Goal: Find specific page/section: Find specific page/section

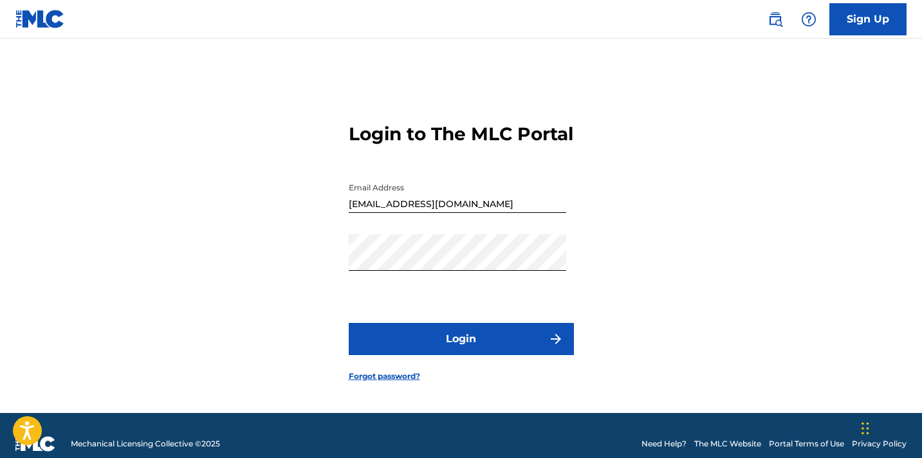
click at [479, 353] on button "Login" at bounding box center [461, 339] width 225 height 32
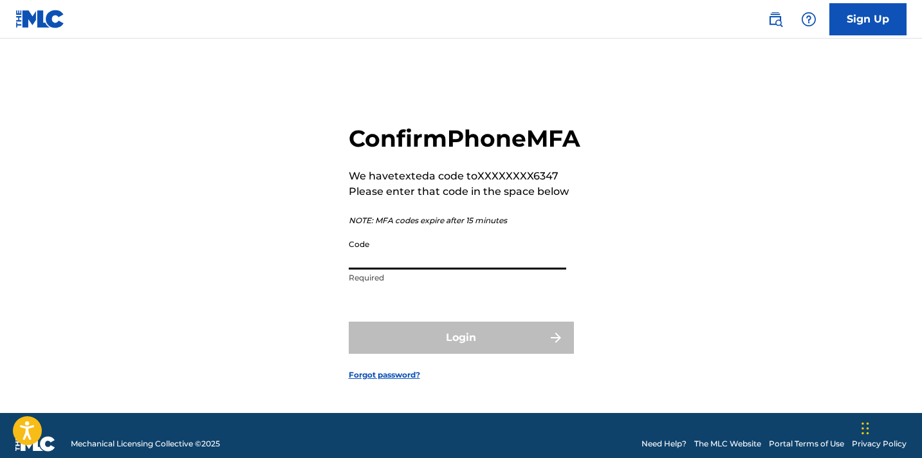
click at [445, 270] on input "Code" at bounding box center [457, 251] width 217 height 37
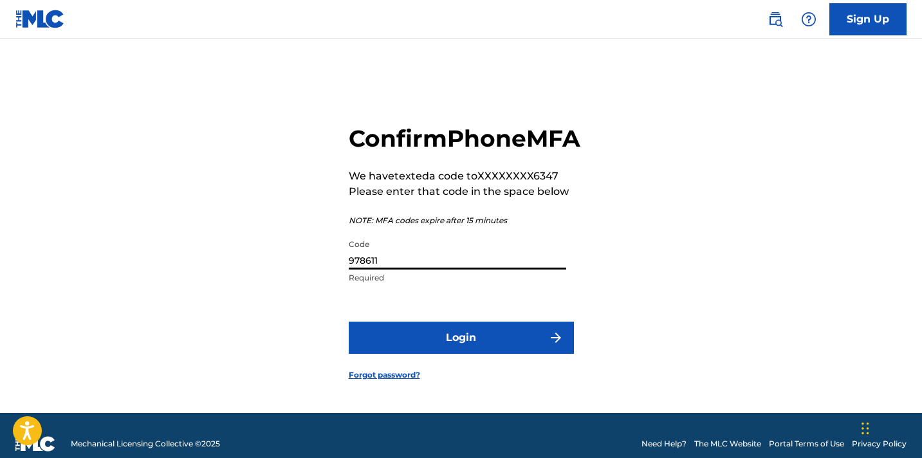
type input "978611"
click at [483, 354] on button "Login" at bounding box center [461, 338] width 225 height 32
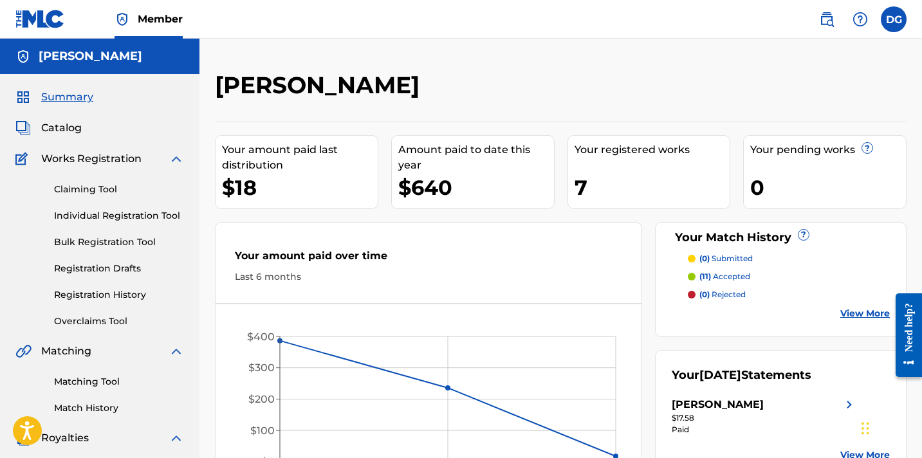
click at [71, 125] on span "Catalog" at bounding box center [61, 127] width 41 height 15
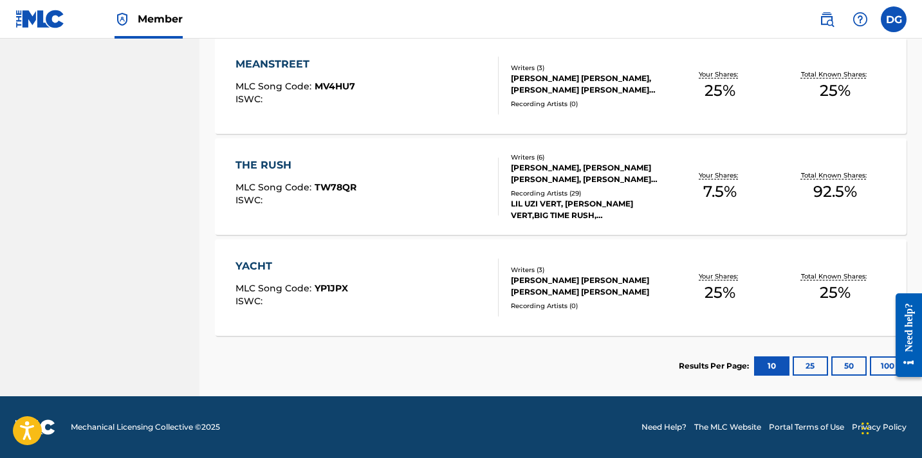
click at [802, 361] on button "25" at bounding box center [810, 365] width 35 height 19
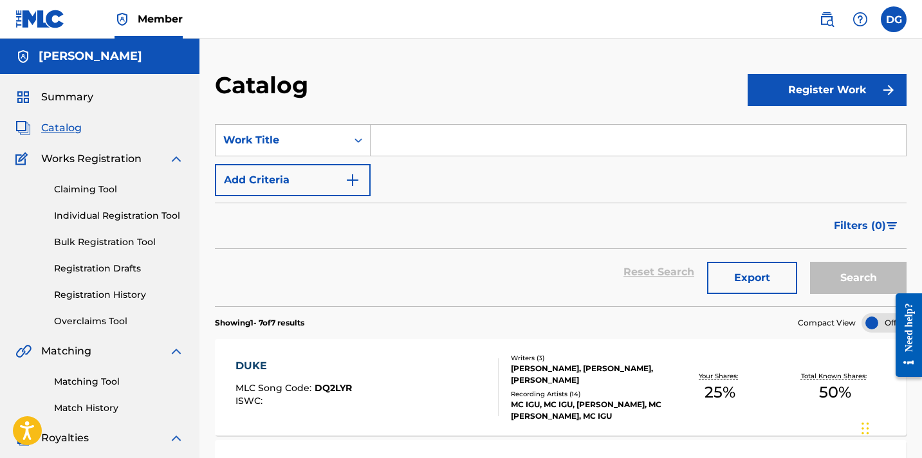
click at [73, 93] on span "Summary" at bounding box center [67, 96] width 52 height 15
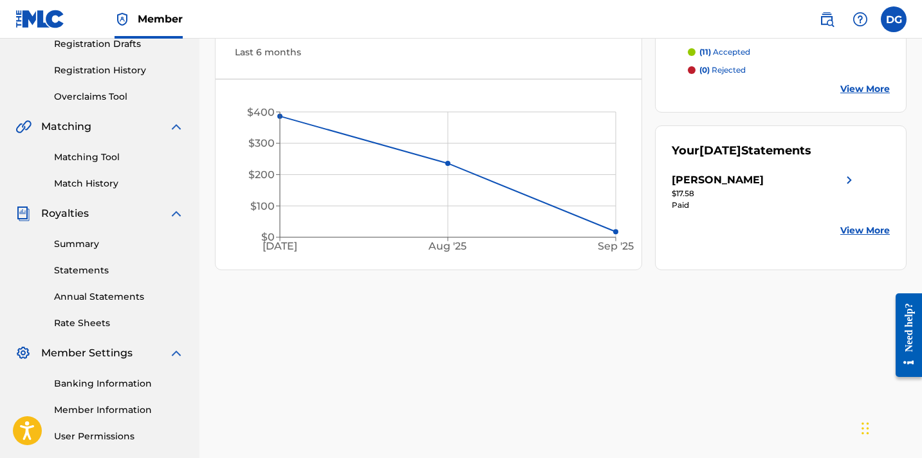
scroll to position [51, 0]
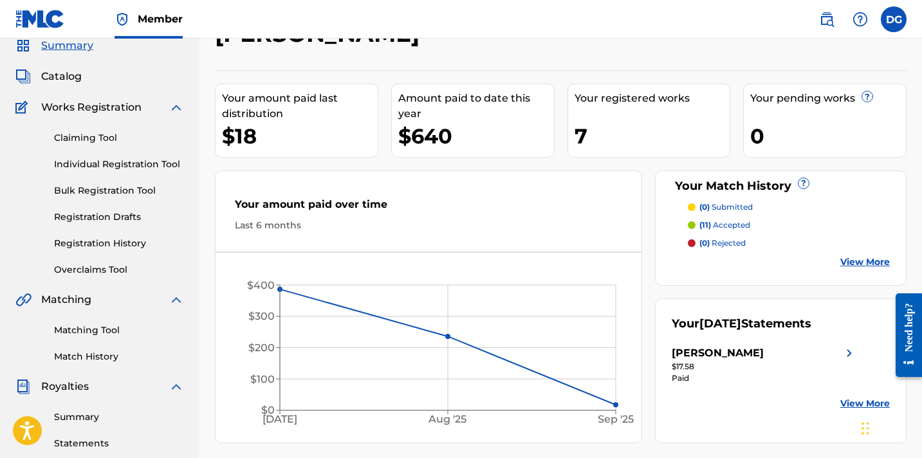
click at [845, 401] on link "View More" at bounding box center [865, 404] width 50 height 14
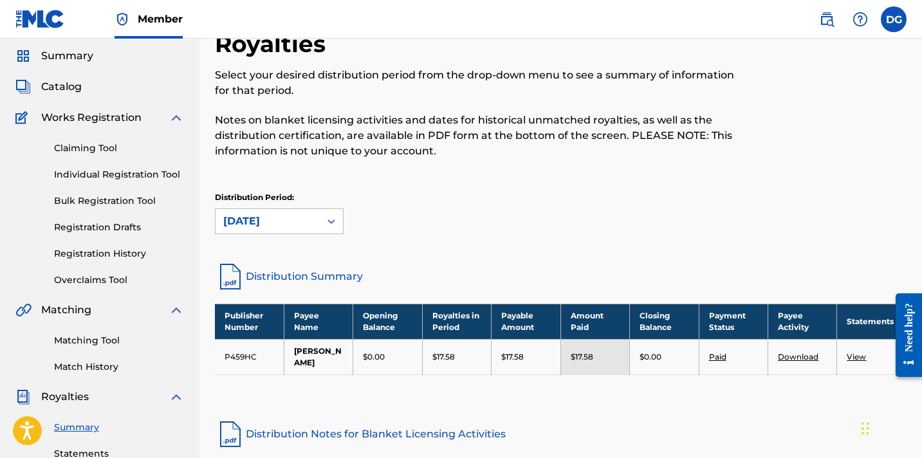
scroll to position [31, 0]
